Goal: Task Accomplishment & Management: Use online tool/utility

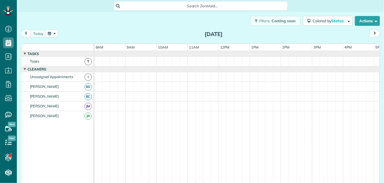
scroll to position [2, 2]
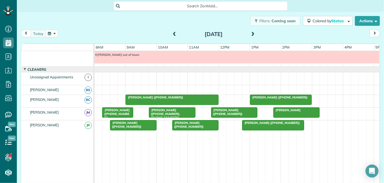
click at [252, 35] on span at bounding box center [253, 34] width 6 height 5
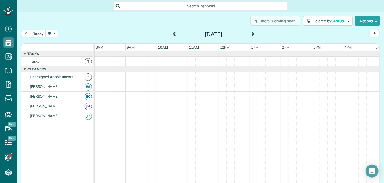
scroll to position [6, 0]
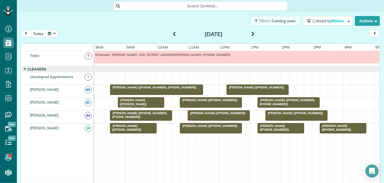
click at [252, 35] on span at bounding box center [253, 34] width 6 height 5
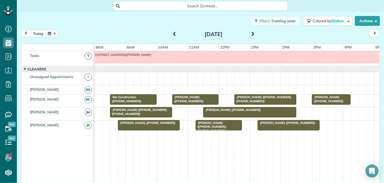
scroll to position [0, 0]
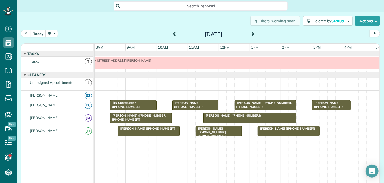
click at [254, 35] on span at bounding box center [253, 34] width 6 height 5
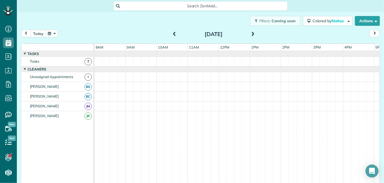
click at [254, 35] on span at bounding box center [253, 34] width 6 height 5
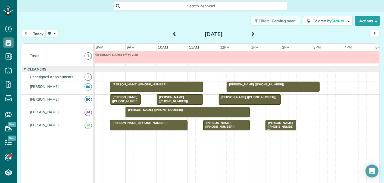
click at [249, 33] on div "[DATE]" at bounding box center [213, 34] width 87 height 9
click at [252, 33] on span at bounding box center [253, 34] width 6 height 5
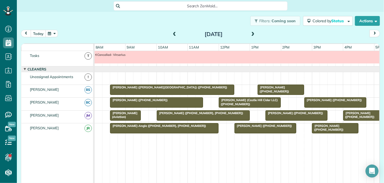
click at [175, 35] on span at bounding box center [174, 34] width 6 height 5
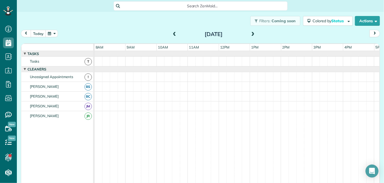
click at [175, 35] on span at bounding box center [174, 34] width 6 height 5
click at [171, 34] on span at bounding box center [174, 34] width 6 height 5
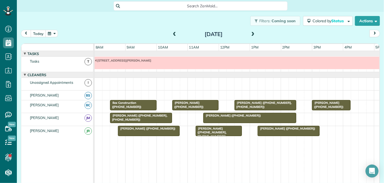
scroll to position [6, 0]
